Goal: Information Seeking & Learning: Check status

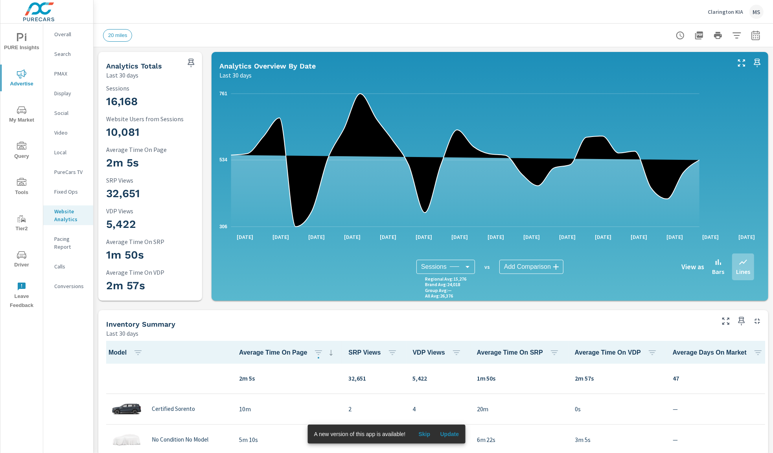
scroll to position [0, 0]
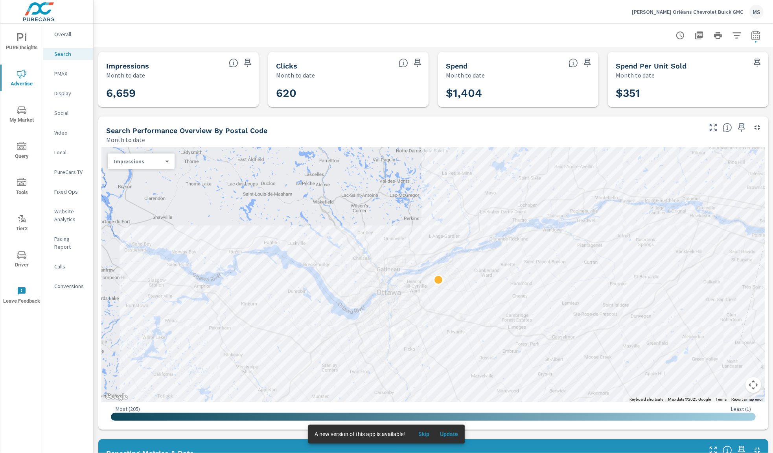
scroll to position [177, 0]
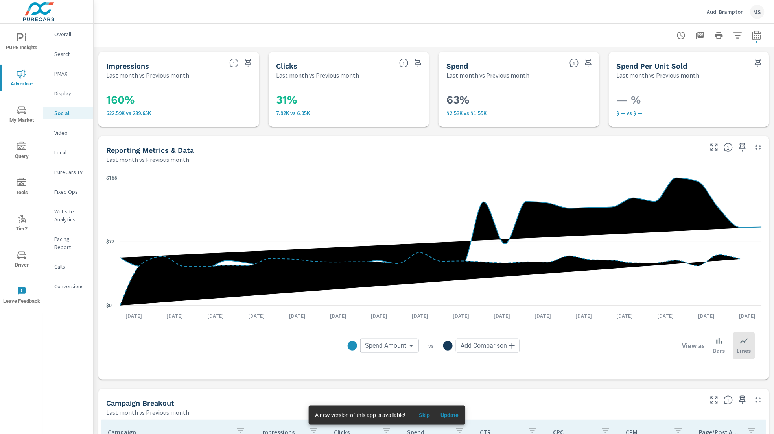
scroll to position [245, 0]
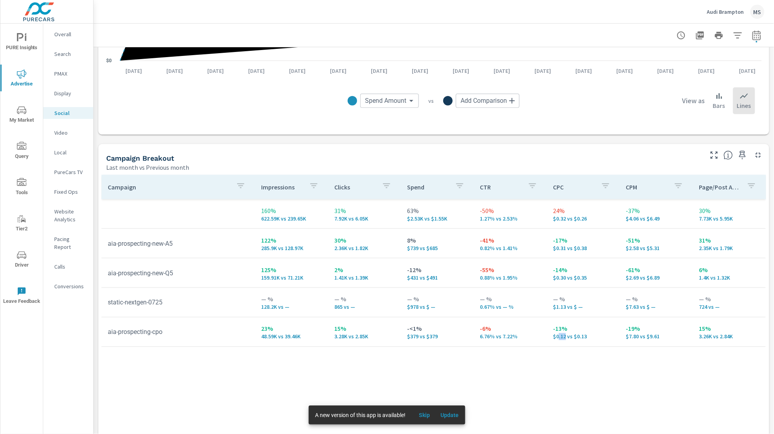
click at [25, 256] on icon "nav menu" at bounding box center [21, 254] width 9 height 9
